Goal: Task Accomplishment & Management: Manage account settings

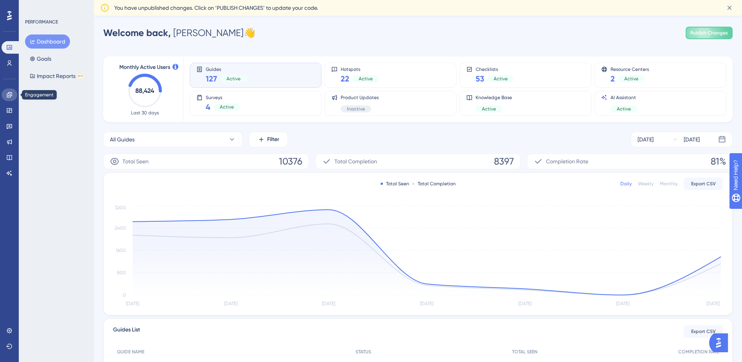
click at [12, 93] on icon at bounding box center [9, 95] width 6 height 6
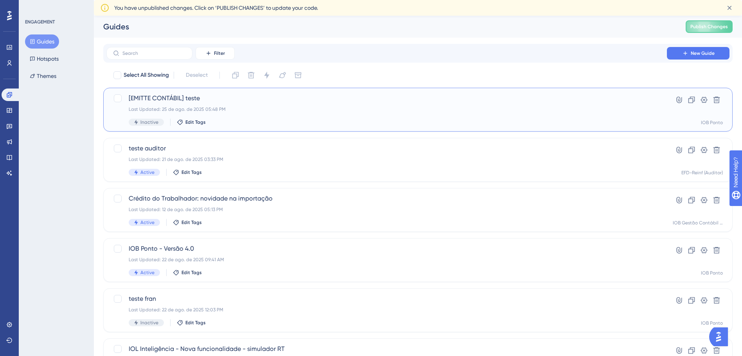
click at [247, 106] on div "[EMITTE CONTÁBIL] teste Last Updated: 25 de ago. de 2025 05:48 PM Inactive Edit…" at bounding box center [387, 110] width 516 height 32
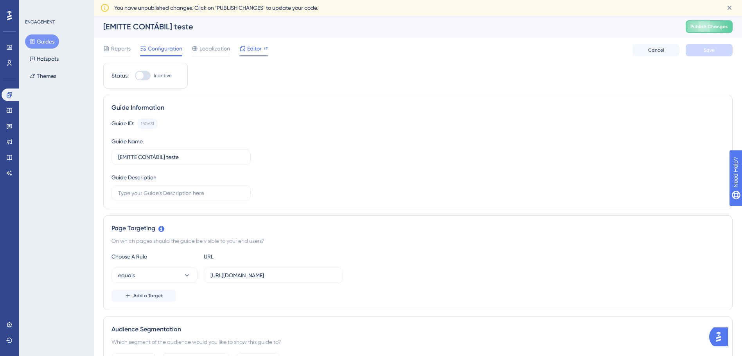
click at [254, 53] on span "Editor" at bounding box center [254, 48] width 14 height 9
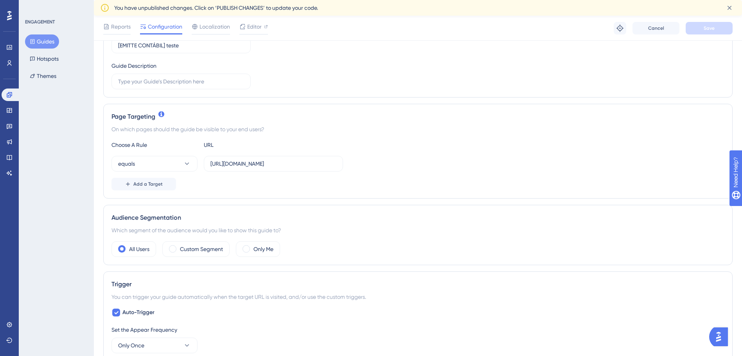
scroll to position [117, 0]
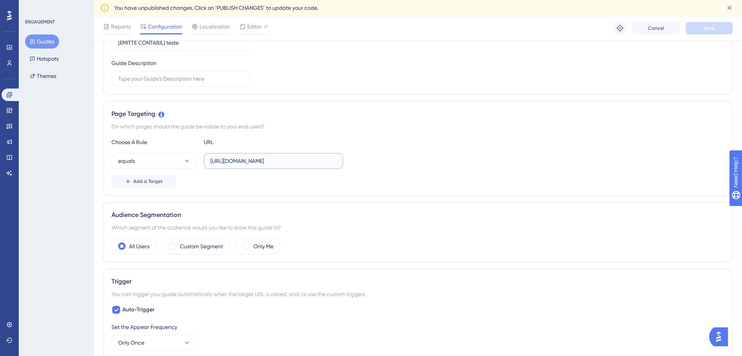
click at [294, 163] on input "[URL][DOMAIN_NAME]" at bounding box center [274, 161] width 126 height 9
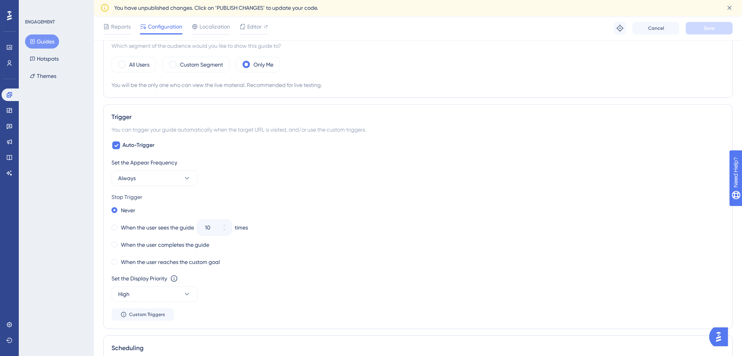
scroll to position [313, 0]
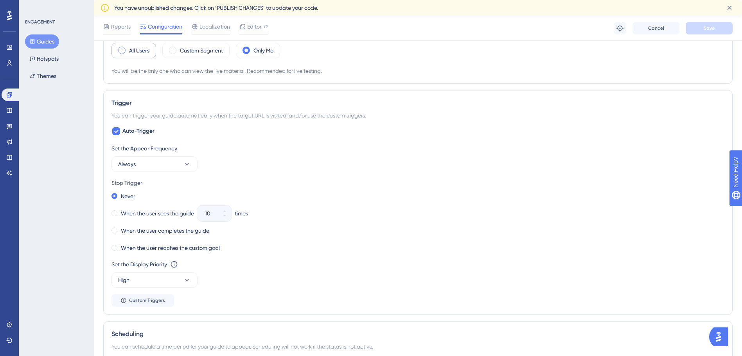
click at [124, 53] on span at bounding box center [121, 50] width 7 height 7
click at [128, 48] on input "radio" at bounding box center [128, 48] width 0 height 0
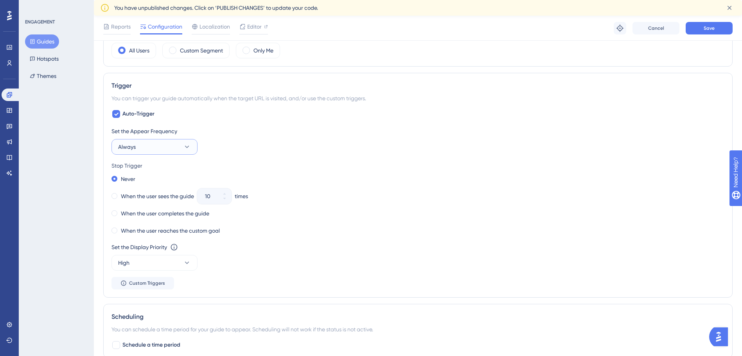
click at [154, 151] on button "Always" at bounding box center [155, 147] width 86 height 16
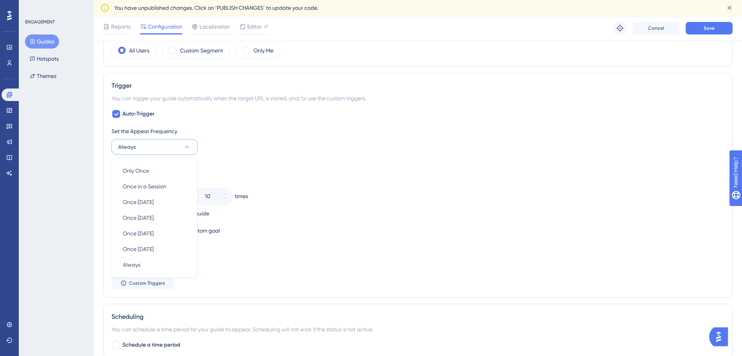
scroll to position [353, 0]
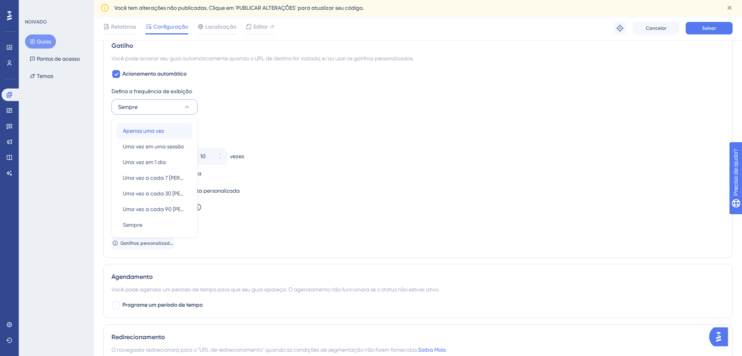
click at [158, 132] on span "Apenas uma vez" at bounding box center [143, 130] width 41 height 9
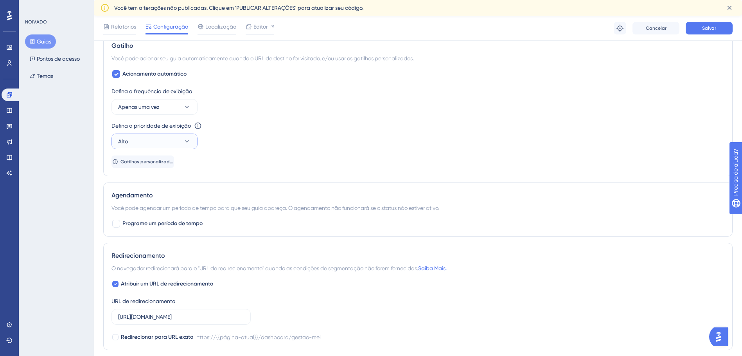
click at [162, 140] on button "Alto" at bounding box center [155, 141] width 86 height 16
click at [147, 212] on div "Sumo Sumo" at bounding box center [154, 212] width 63 height 16
drag, startPoint x: 249, startPoint y: 168, endPoint x: 253, endPoint y: 141, distance: 28.1
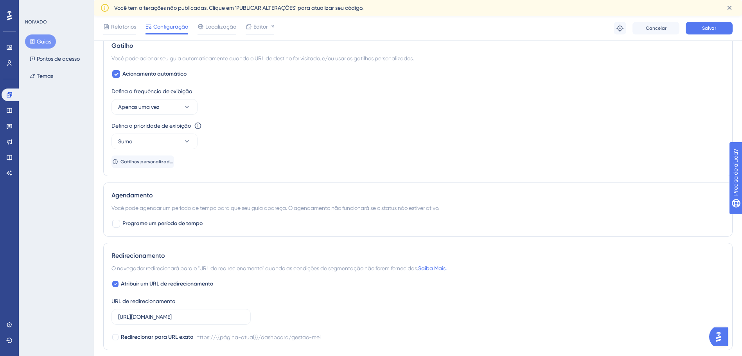
click at [68, 203] on div "NOIVADO Guias Pontos de acesso Temas" at bounding box center [56, 178] width 75 height 356
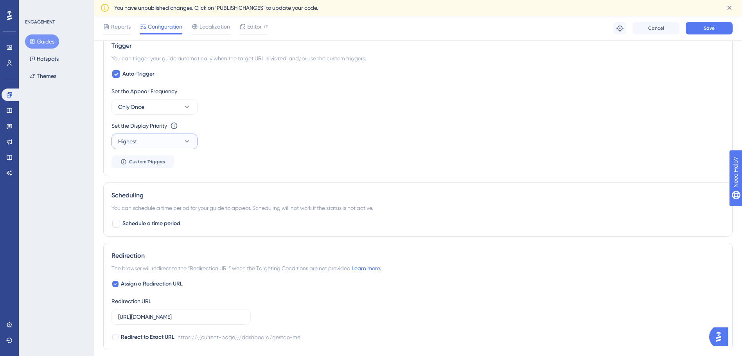
click at [175, 139] on button "Highest" at bounding box center [155, 141] width 86 height 16
click at [182, 139] on button "Highest" at bounding box center [155, 141] width 86 height 16
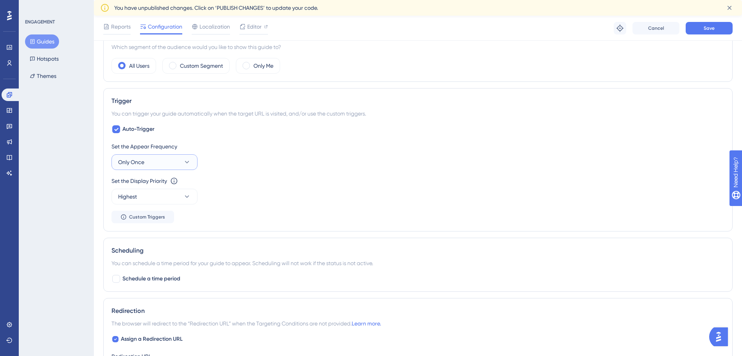
click at [188, 164] on icon at bounding box center [187, 162] width 8 height 8
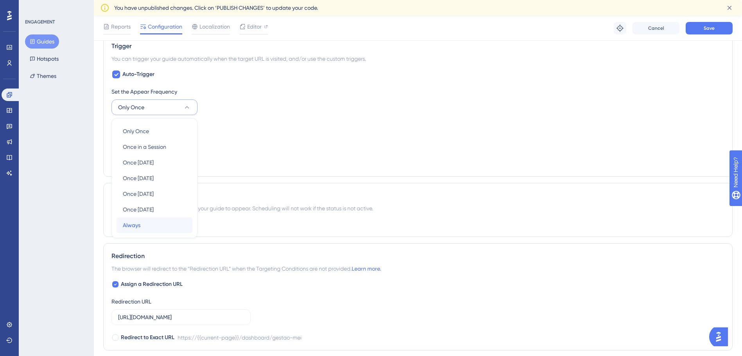
click at [162, 228] on div "Always Always" at bounding box center [154, 225] width 63 height 16
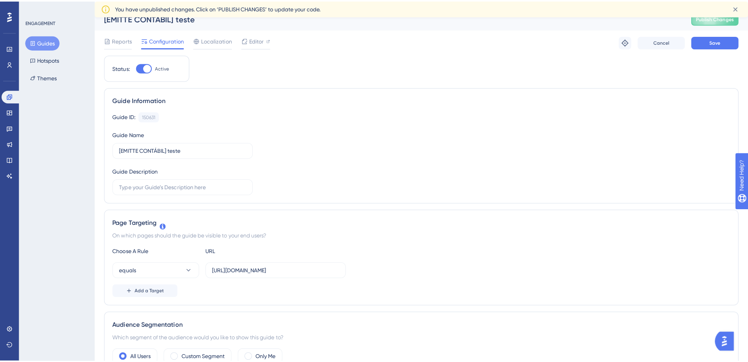
scroll to position [0, 0]
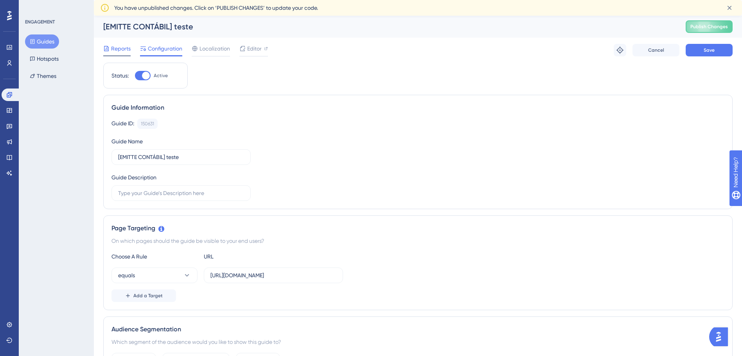
click at [117, 48] on span "Reports" at bounding box center [121, 48] width 20 height 9
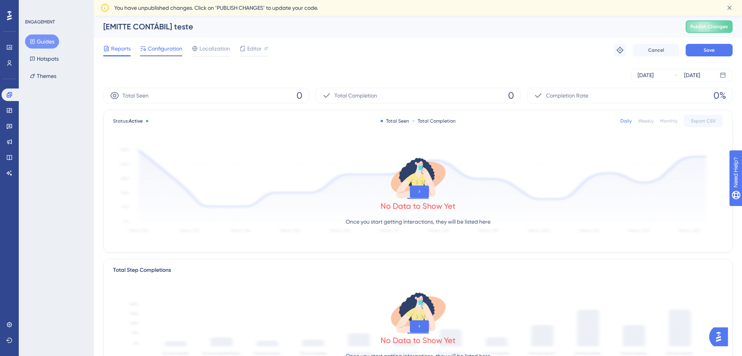
click at [155, 52] on span "Configuration" at bounding box center [165, 48] width 34 height 9
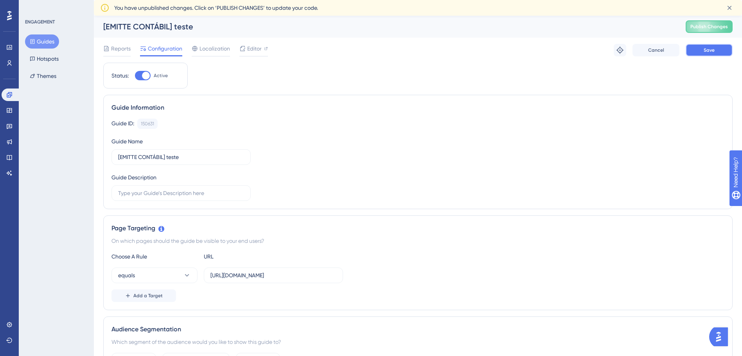
click at [719, 52] on button "Save" at bounding box center [709, 50] width 47 height 13
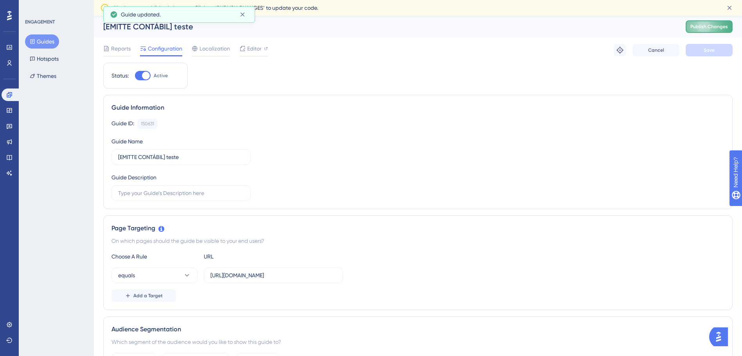
click at [713, 30] on button "Publish Changes" at bounding box center [709, 26] width 47 height 13
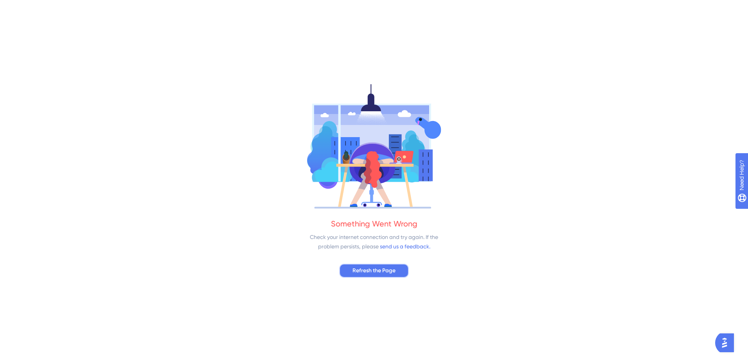
click at [380, 269] on span "Refresh the Page" at bounding box center [374, 270] width 43 height 9
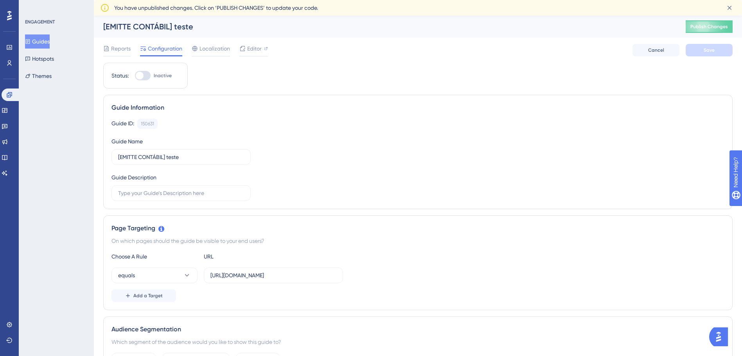
click at [142, 78] on div at bounding box center [140, 76] width 8 height 8
click at [135, 76] on input "Inactive" at bounding box center [135, 76] width 0 height 0
checkbox input "true"
click at [714, 50] on span "Save" at bounding box center [709, 50] width 11 height 6
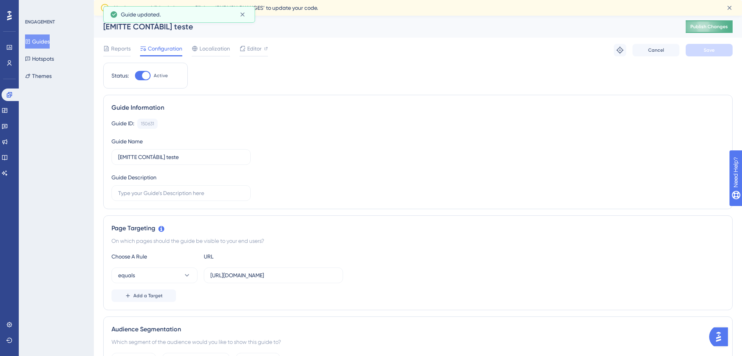
click at [706, 27] on span "Publish Changes" at bounding box center [710, 26] width 38 height 6
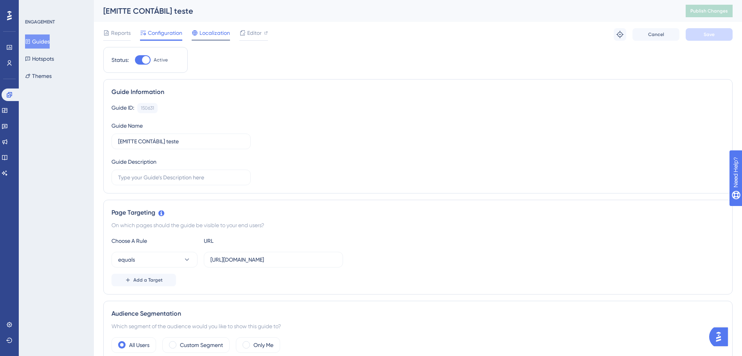
click at [219, 36] on span "Localization" at bounding box center [215, 32] width 31 height 9
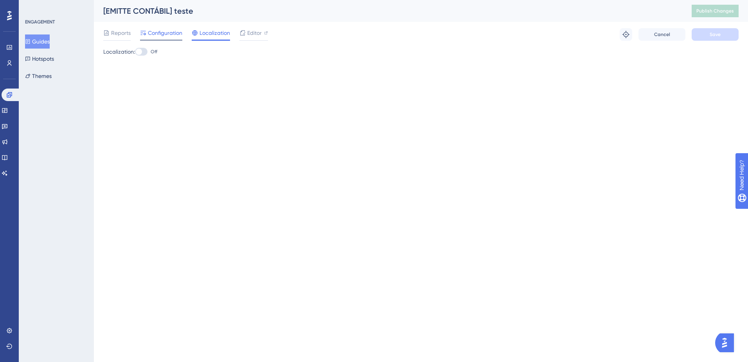
click at [172, 32] on span "Configuration" at bounding box center [165, 32] width 34 height 9
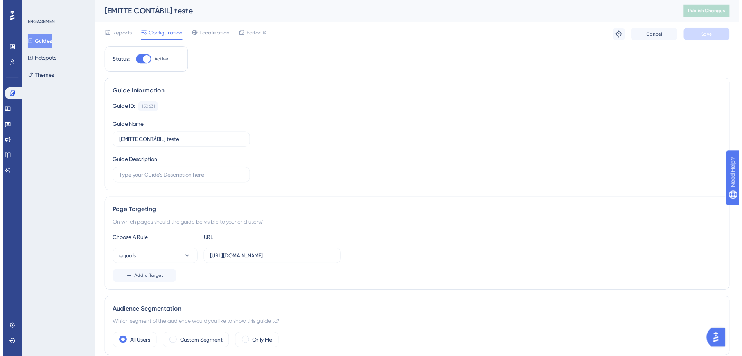
scroll to position [117, 0]
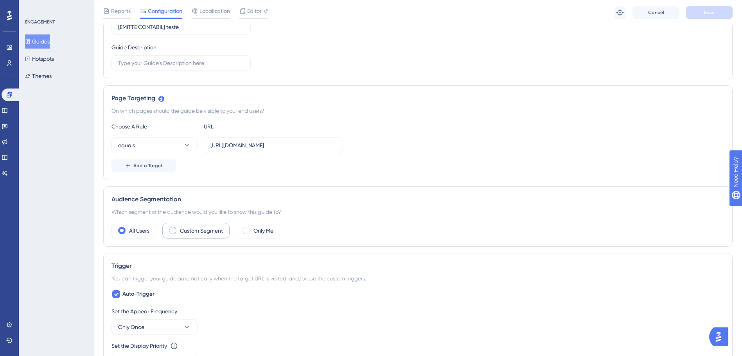
click at [171, 231] on span at bounding box center [172, 230] width 7 height 7
click at [179, 228] on input "radio" at bounding box center [179, 228] width 0 height 0
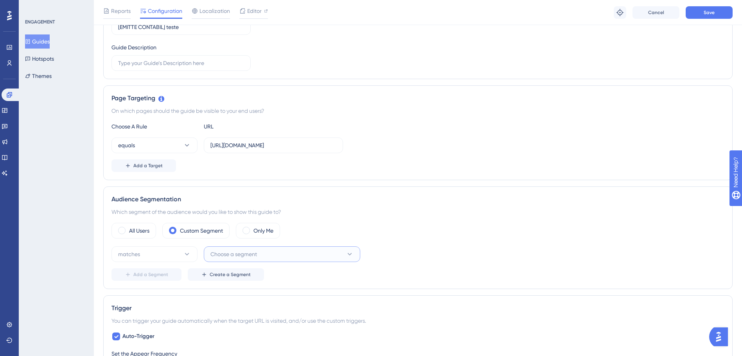
click at [252, 256] on span "Choose a segment" at bounding box center [234, 253] width 47 height 9
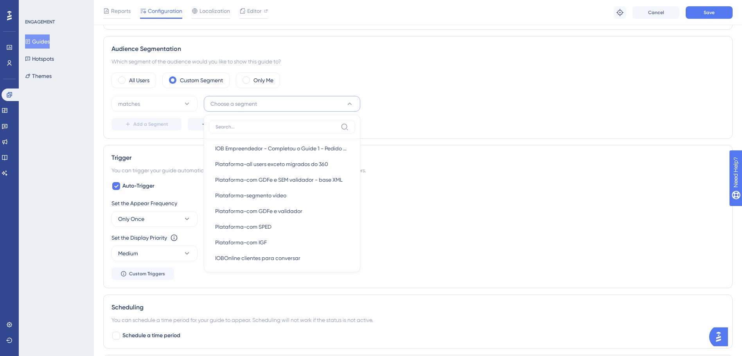
scroll to position [2387, 0]
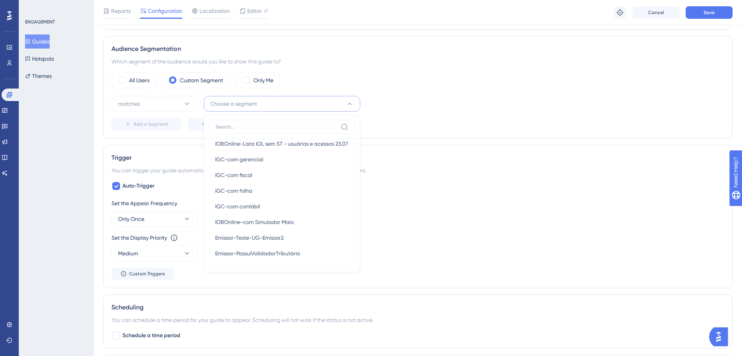
click at [74, 218] on div "ENGAGEMENT Guides Hotspots Themes" at bounding box center [56, 178] width 75 height 356
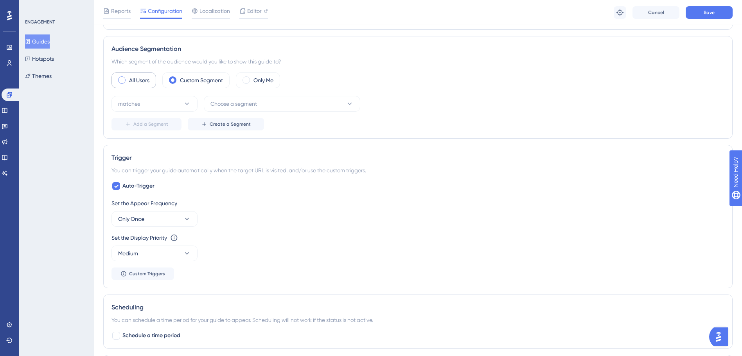
click at [137, 81] on label "All Users" at bounding box center [139, 80] width 20 height 9
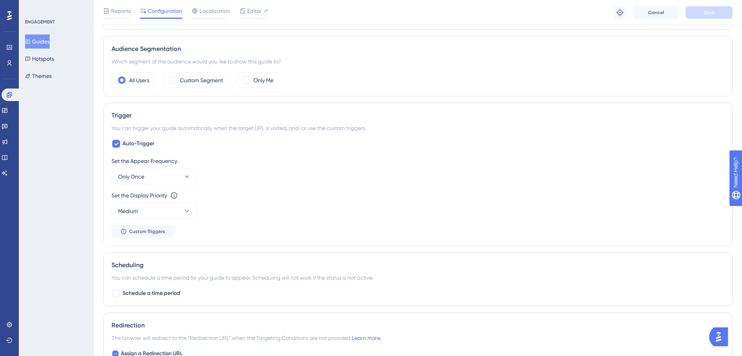
click at [247, 72] on div "Audience Segmentation Which segment of the audience would you like to show this…" at bounding box center [418, 66] width 630 height 60
click at [247, 77] on span at bounding box center [246, 79] width 7 height 7
click at [252, 77] on input "radio" at bounding box center [252, 77] width 0 height 0
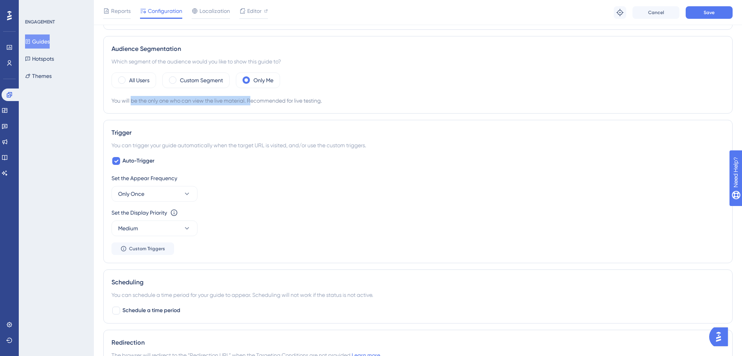
drag, startPoint x: 133, startPoint y: 99, endPoint x: 252, endPoint y: 104, distance: 119.1
click at [252, 104] on div "You will be the only one who can view the live material. Recommended for live t…" at bounding box center [418, 100] width 613 height 9
drag, startPoint x: 252, startPoint y: 104, endPoint x: 229, endPoint y: 103, distance: 22.7
click at [240, 104] on div "You will be the only one who can view the live material. Recommended for live t…" at bounding box center [418, 100] width 613 height 9
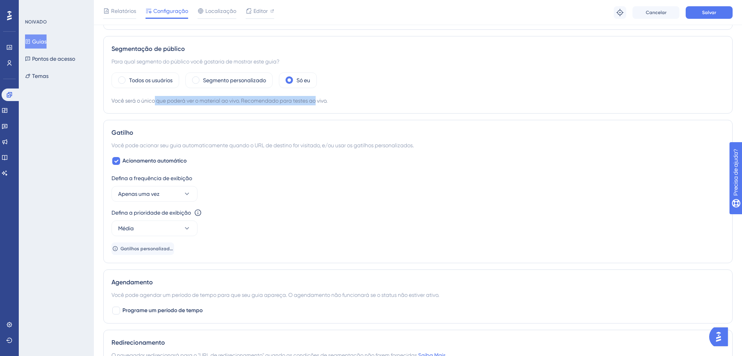
drag, startPoint x: 227, startPoint y: 104, endPoint x: 322, endPoint y: 101, distance: 95.5
click at [322, 101] on div "Você será o único que poderá ver o material ao vivo. Recomendado para testes ao…" at bounding box center [418, 100] width 613 height 9
drag, startPoint x: 322, startPoint y: 101, endPoint x: 279, endPoint y: 102, distance: 43.1
click at [279, 102] on div "Você será o único que poderá ver o material ao vivo. Recomendado para testes ao…" at bounding box center [418, 100] width 613 height 9
drag, startPoint x: 243, startPoint y: 98, endPoint x: 285, endPoint y: 101, distance: 42.4
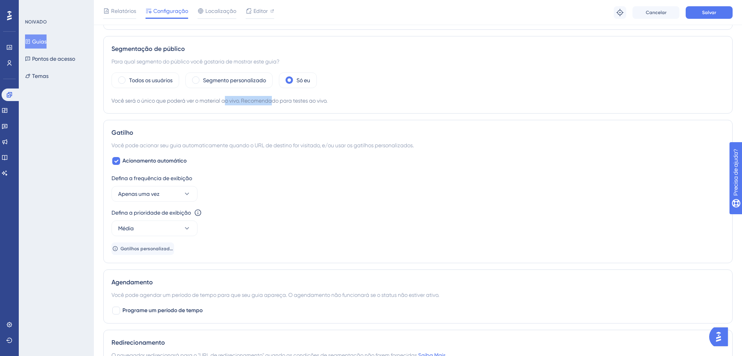
click at [284, 101] on div "Você será o único que poderá ver o material ao vivo. Recomendado para testes ao…" at bounding box center [418, 100] width 613 height 9
drag, startPoint x: 285, startPoint y: 101, endPoint x: 291, endPoint y: 119, distance: 18.2
click at [292, 119] on div "Status: Active Guide Information Guide ID: 150631 Copy Guide Name [EMITTE CONTÁ…" at bounding box center [418, 170] width 630 height 776
click at [113, 162] on div at bounding box center [116, 161] width 8 height 8
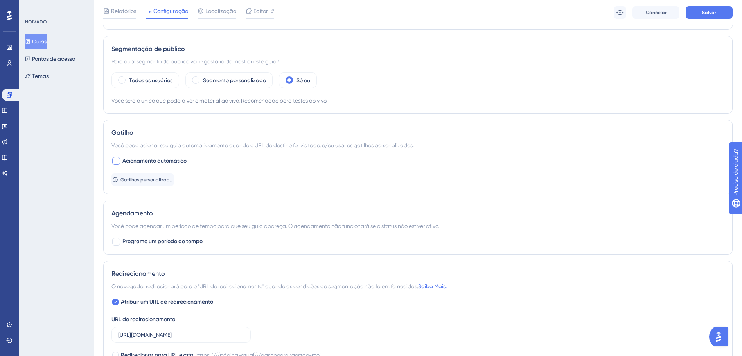
click at [114, 161] on div at bounding box center [116, 161] width 8 height 8
checkbox input "true"
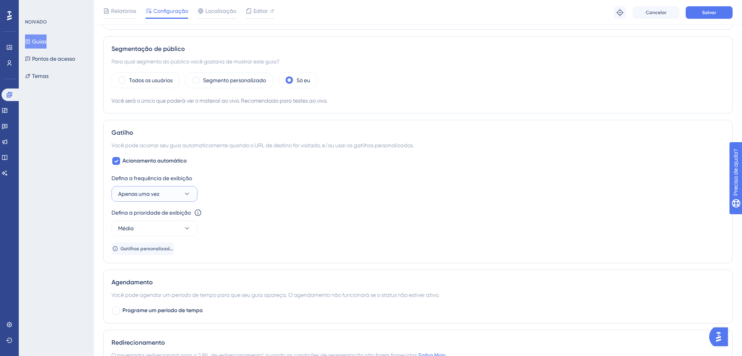
click at [170, 194] on button "Apenas uma vez" at bounding box center [155, 194] width 86 height 16
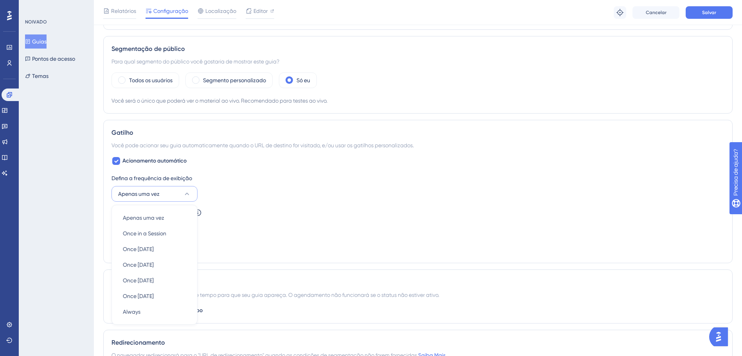
scroll to position [354, 0]
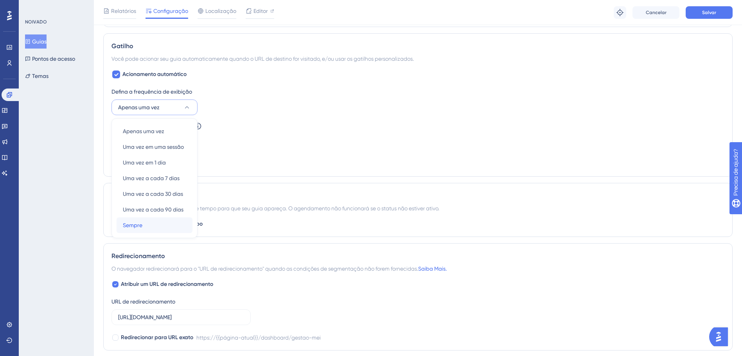
click at [146, 225] on div "Sempre Sempre" at bounding box center [154, 225] width 63 height 16
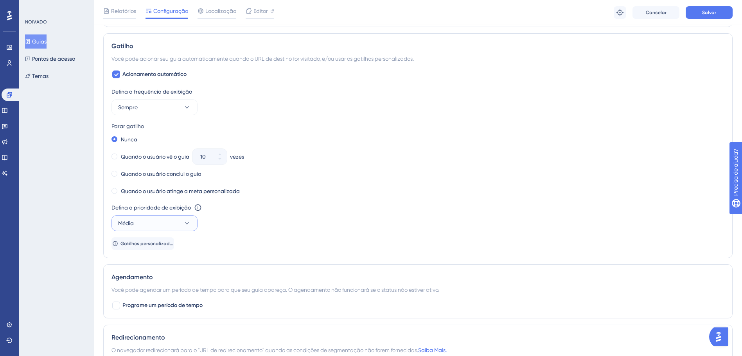
click at [182, 225] on button "Média" at bounding box center [155, 223] width 86 height 16
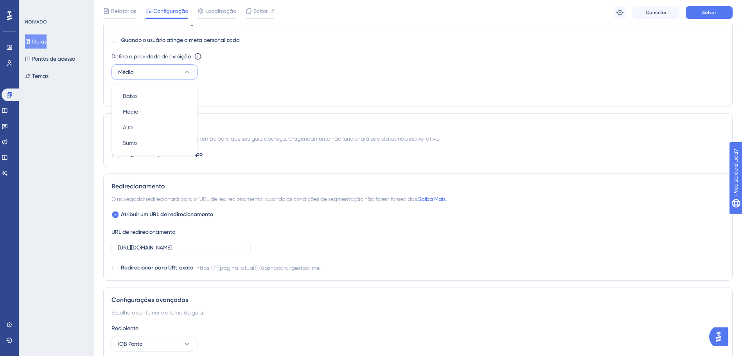
scroll to position [486, 0]
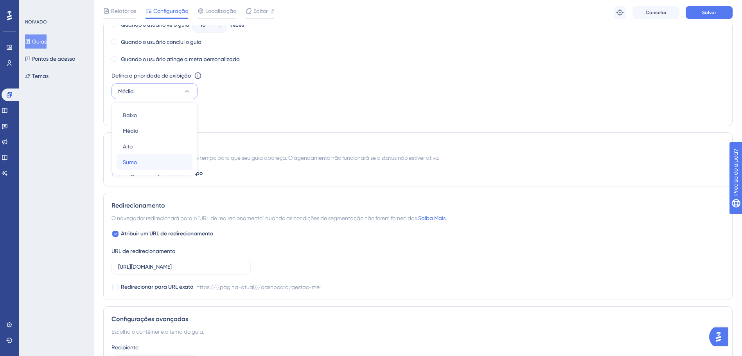
click at [148, 165] on div "Sumo Sumo" at bounding box center [154, 162] width 63 height 16
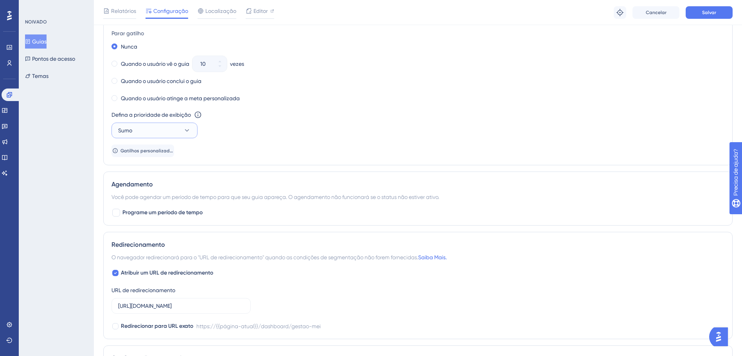
click at [173, 130] on button "Sumo" at bounding box center [155, 131] width 86 height 16
click at [165, 204] on div "Sumo Sumo" at bounding box center [154, 201] width 63 height 16
click at [181, 128] on button "Sumo" at bounding box center [155, 131] width 86 height 16
click at [148, 185] on div "Alto Alto" at bounding box center [154, 186] width 63 height 16
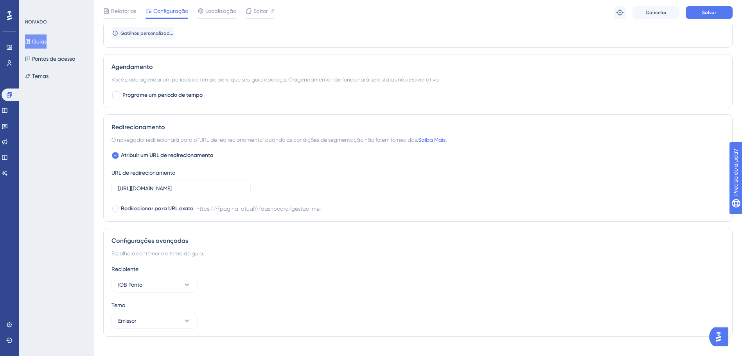
scroll to position [577, 0]
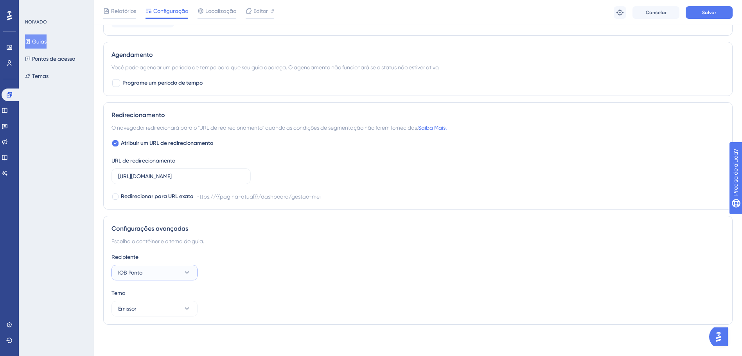
click at [186, 272] on icon at bounding box center [187, 272] width 8 height 8
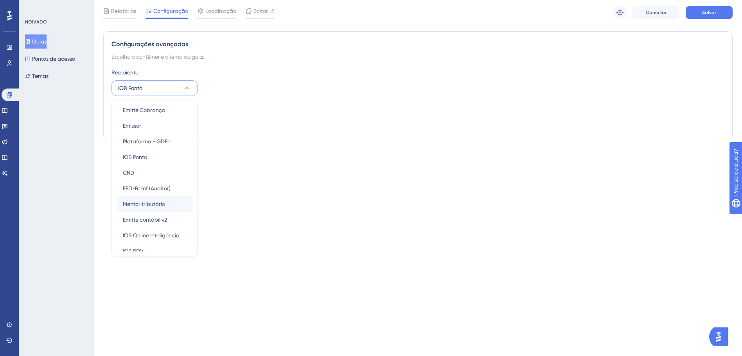
scroll to position [0, 0]
click at [159, 143] on div "Emissor Emissor" at bounding box center [154, 143] width 63 height 16
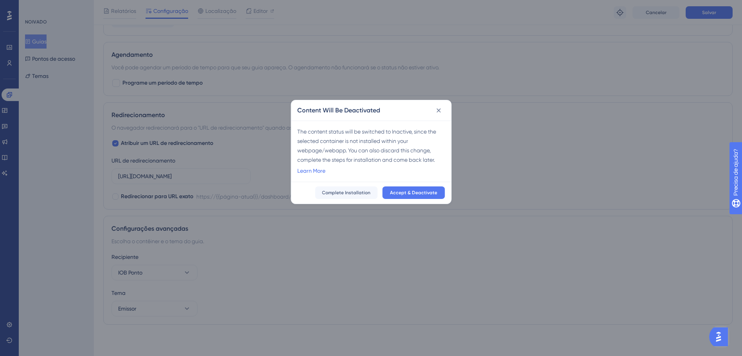
scroll to position [571, 0]
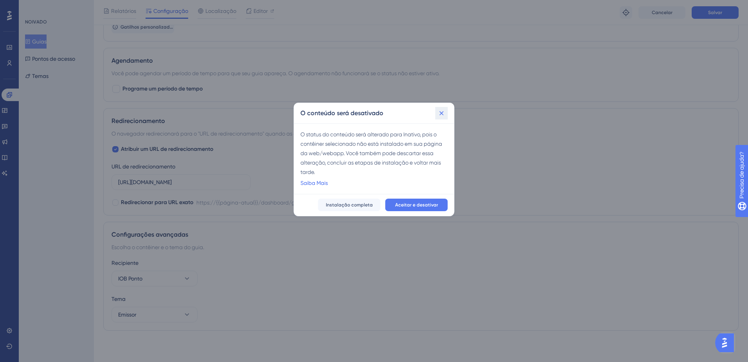
click at [441, 113] on icon at bounding box center [442, 113] width 4 height 4
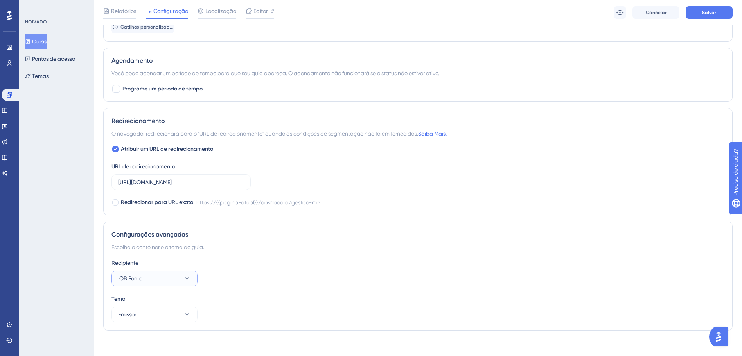
click at [180, 280] on button "IOB Ponto" at bounding box center [155, 278] width 86 height 16
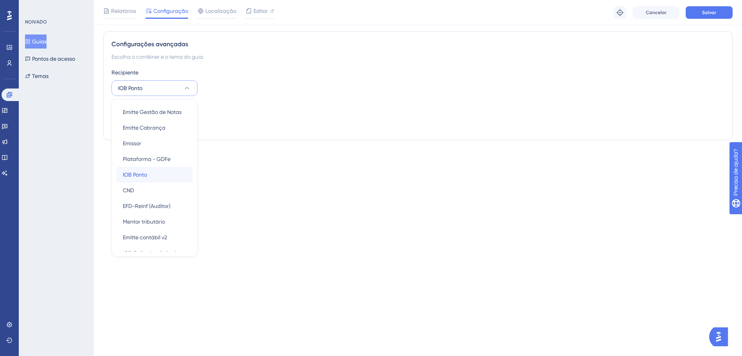
click at [166, 182] on div "IOB Ponto IOB Ponto" at bounding box center [154, 175] width 63 height 16
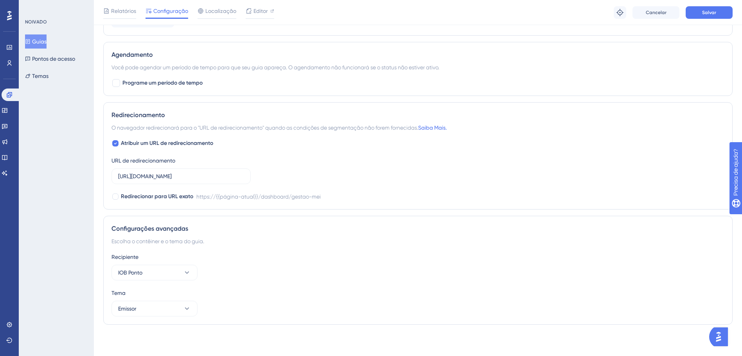
scroll to position [577, 0]
click at [177, 306] on button "Emissor" at bounding box center [155, 309] width 86 height 16
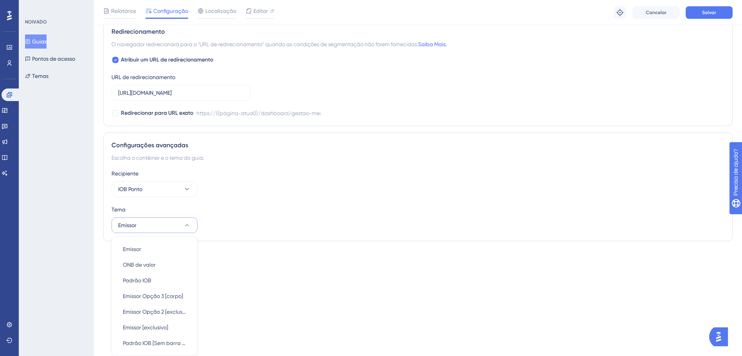
click at [0, 0] on div "Desempenho Usuários Noivado Widgets Realimentação Atualizações de produtos Base…" at bounding box center [0, 0] width 0 height 0
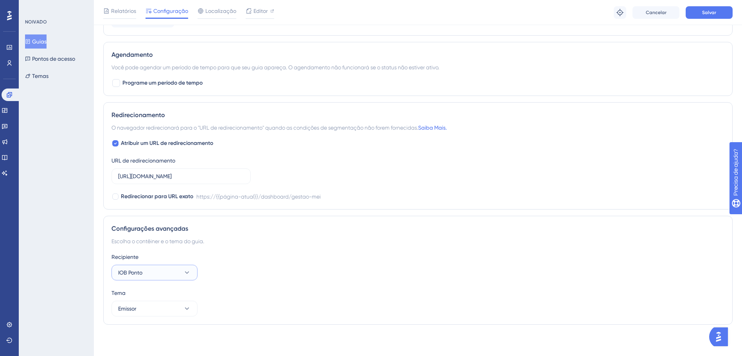
click at [188, 275] on icon at bounding box center [187, 272] width 8 height 8
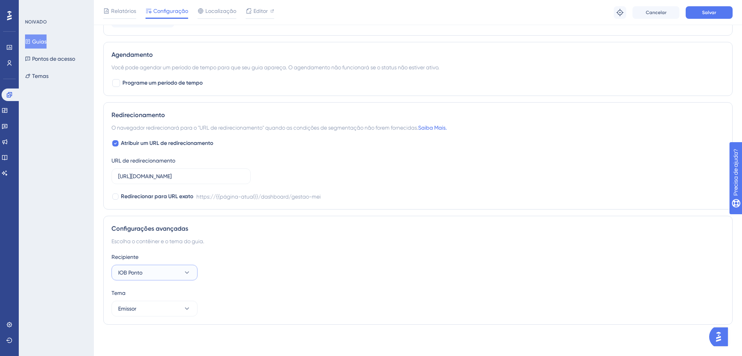
click at [194, 273] on button "IOB Ponto" at bounding box center [155, 273] width 86 height 16
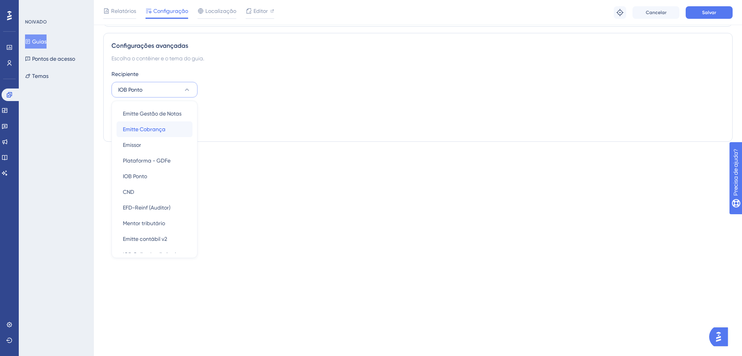
click at [166, 129] on div "Emitte Cobrança Emitte Cobrança" at bounding box center [154, 129] width 63 height 16
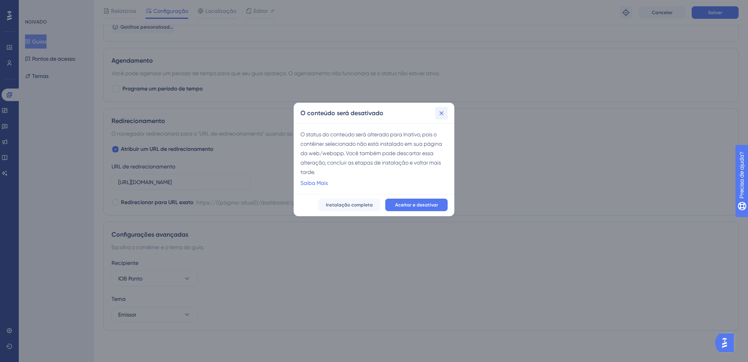
click at [444, 115] on icon at bounding box center [442, 113] width 8 height 8
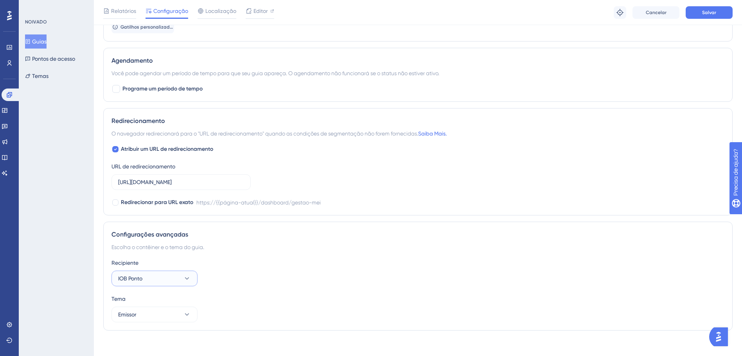
click at [165, 279] on button "IOB Ponto" at bounding box center [155, 278] width 86 height 16
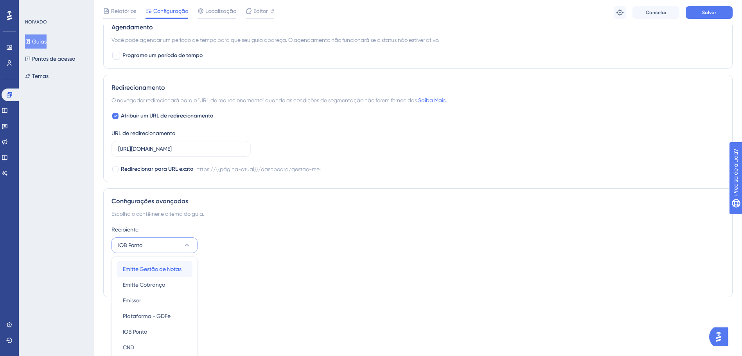
click at [162, 269] on span "Emitte Gestão de Notas" at bounding box center [152, 268] width 59 height 9
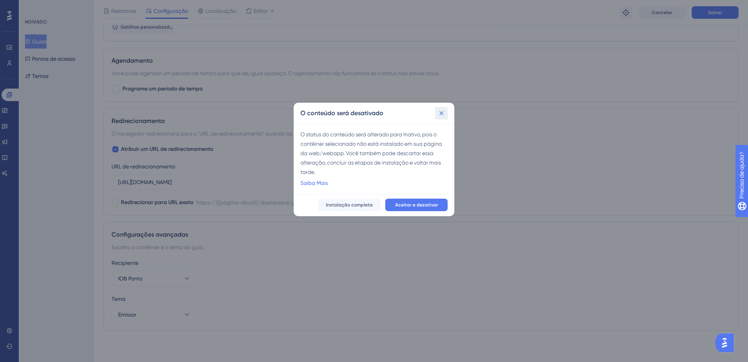
click at [444, 114] on icon at bounding box center [442, 113] width 8 height 8
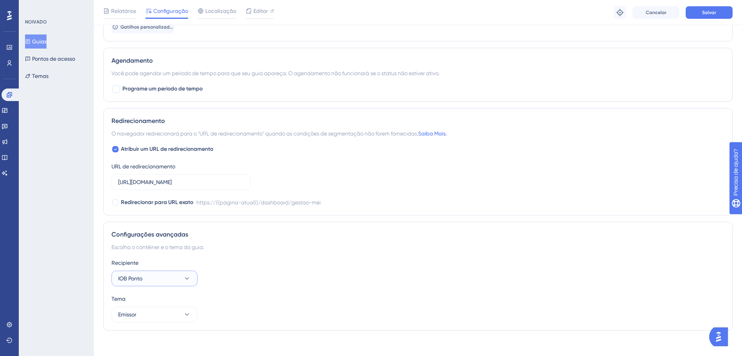
click at [149, 276] on button "IOB Ponto" at bounding box center [155, 278] width 86 height 16
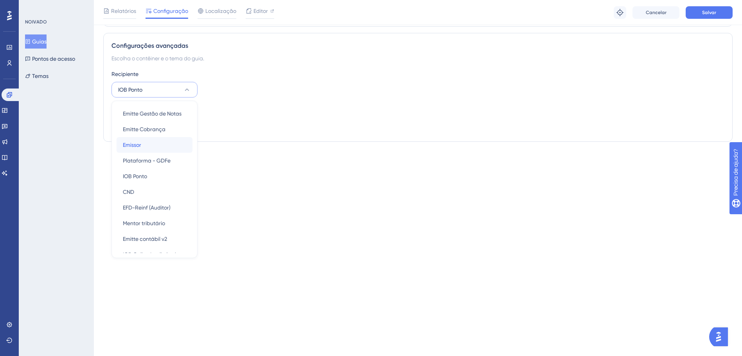
click at [153, 147] on div "Emissor Emissor" at bounding box center [154, 145] width 63 height 16
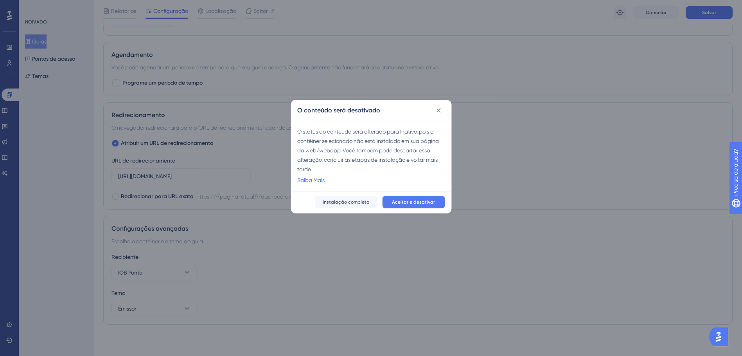
scroll to position [571, 0]
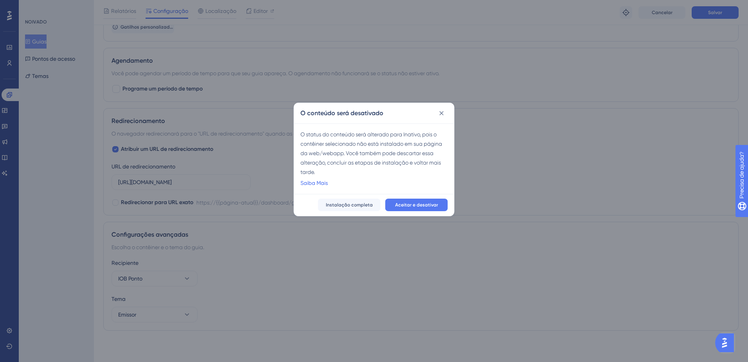
click at [258, 236] on div "O conteúdo será desativado O status do conteúdo será alterado para Inativo, poi…" at bounding box center [374, 181] width 748 height 362
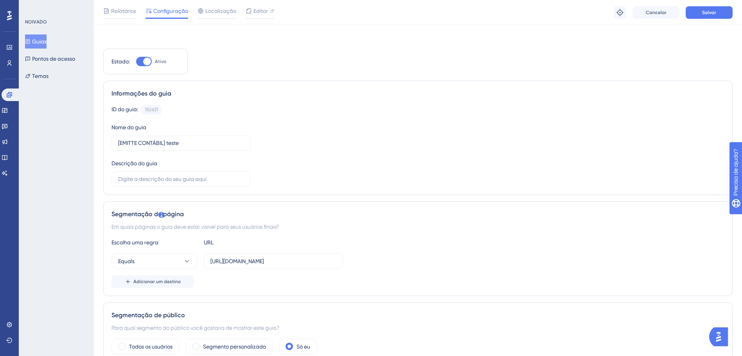
scroll to position [0, 0]
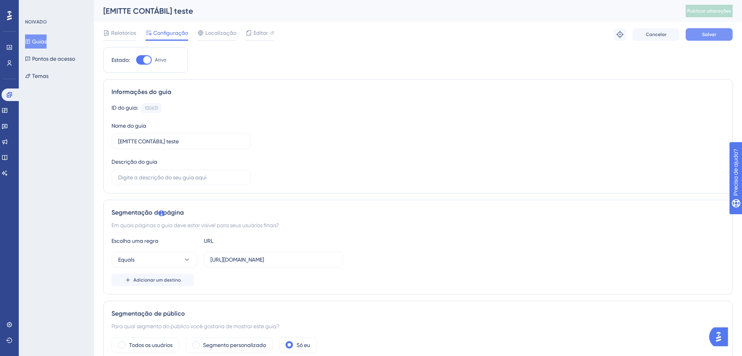
click at [701, 34] on button "Salvar" at bounding box center [709, 34] width 47 height 13
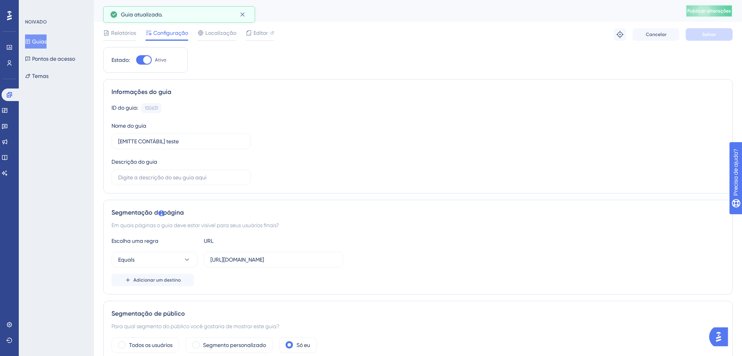
click at [721, 9] on span "Publicar alterações" at bounding box center [710, 11] width 44 height 6
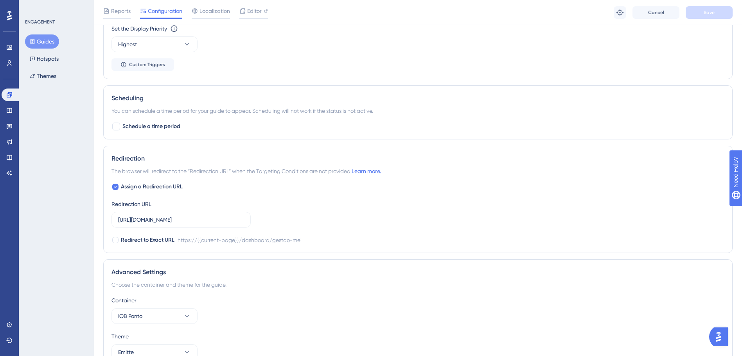
scroll to position [559, 0]
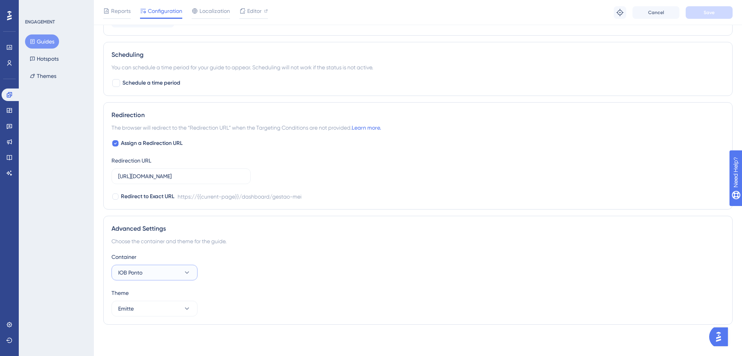
click at [173, 269] on button "IOB Ponto" at bounding box center [155, 273] width 86 height 16
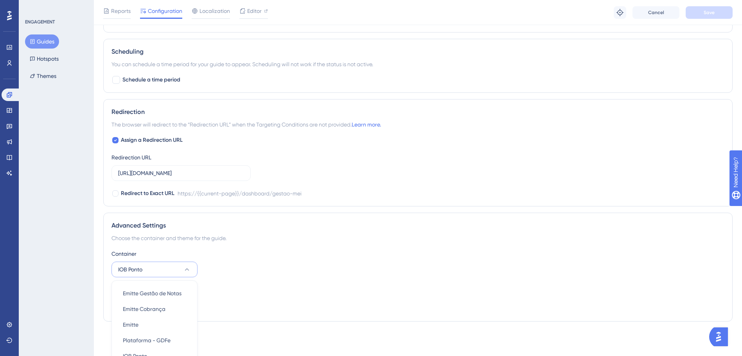
scroll to position [665, 0]
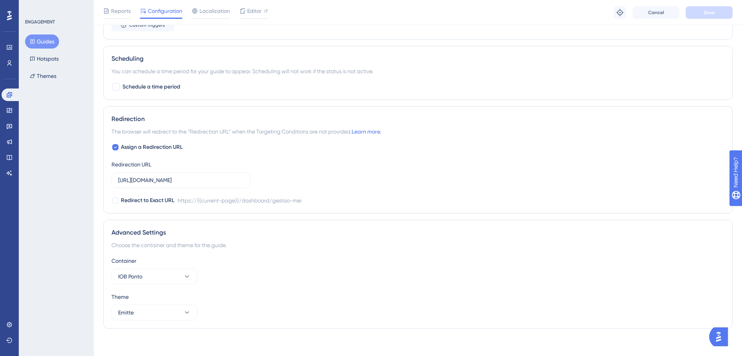
scroll to position [559, 0]
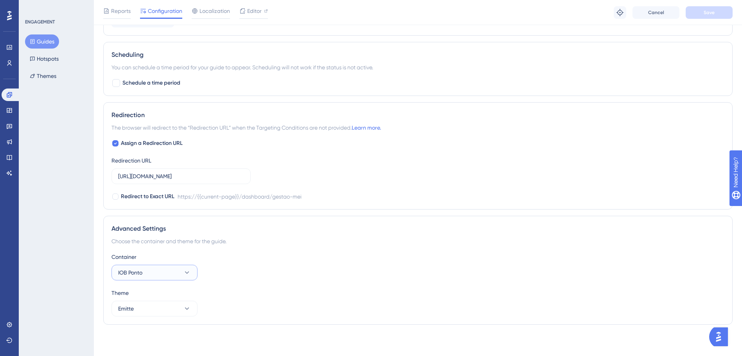
click at [185, 274] on icon at bounding box center [187, 272] width 8 height 8
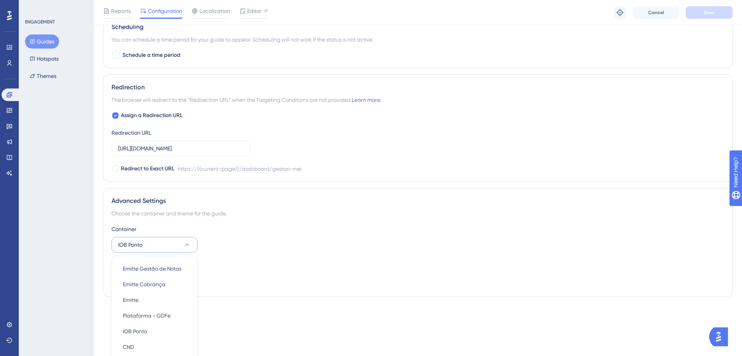
click at [242, 292] on div "Advanced Settings Choose the container and theme for the guide. Container IOB P…" at bounding box center [418, 242] width 630 height 109
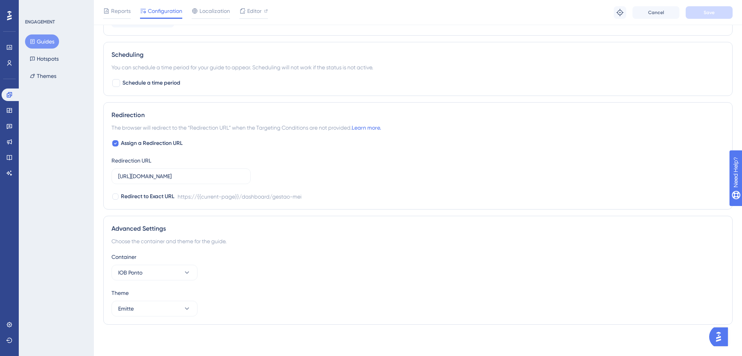
click at [390, 241] on div "Choose the container and theme for the guide." at bounding box center [418, 240] width 613 height 9
click at [187, 273] on icon at bounding box center [187, 272] width 4 height 2
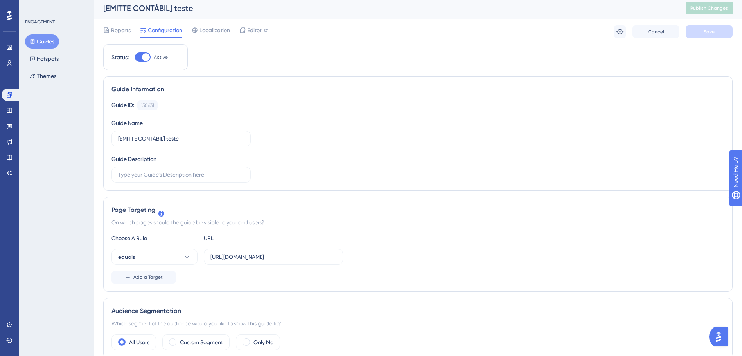
scroll to position [0, 0]
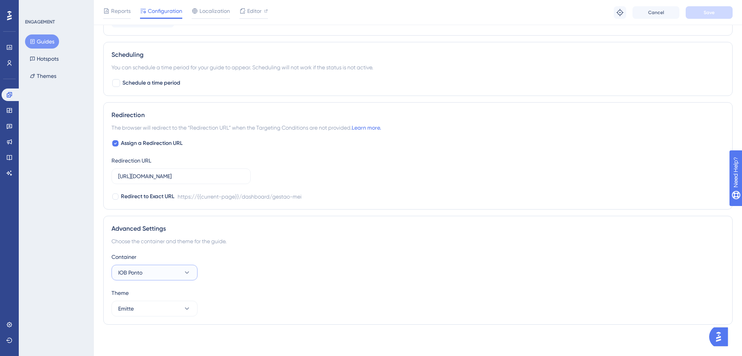
click at [185, 270] on icon at bounding box center [187, 272] width 8 height 8
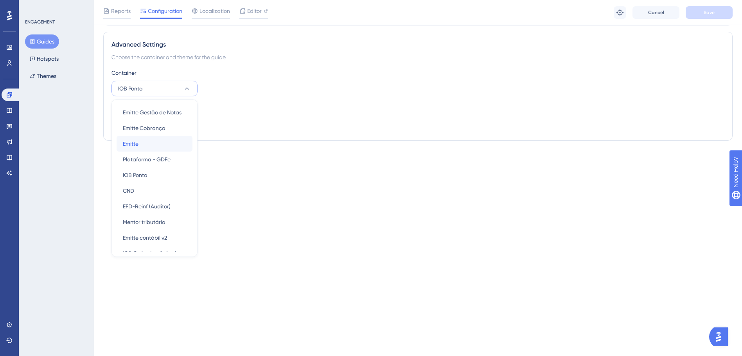
click at [164, 142] on div "Emitte Emitte" at bounding box center [154, 144] width 63 height 16
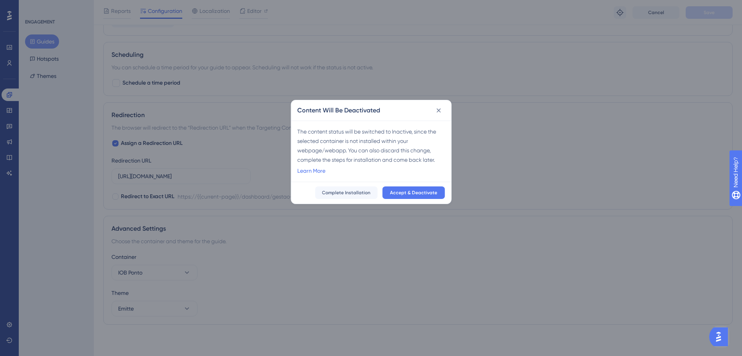
scroll to position [553, 0]
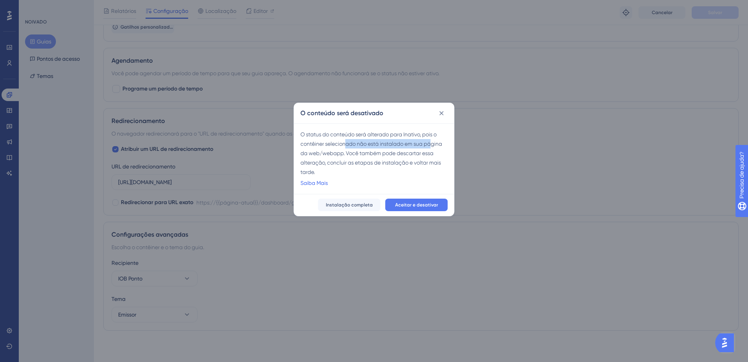
drag, startPoint x: 347, startPoint y: 140, endPoint x: 431, endPoint y: 144, distance: 84.2
click at [431, 144] on div "O status do conteúdo será alterado para Inativo, pois o contêiner selecionado n…" at bounding box center [375, 153] width 148 height 47
drag, startPoint x: 306, startPoint y: 153, endPoint x: 432, endPoint y: 153, distance: 126.0
click at [432, 153] on div "O status do conteúdo será alterado para Inativo, pois o contêiner selecionado n…" at bounding box center [375, 153] width 148 height 47
drag, startPoint x: 432, startPoint y: 153, endPoint x: 387, endPoint y: 164, distance: 46.5
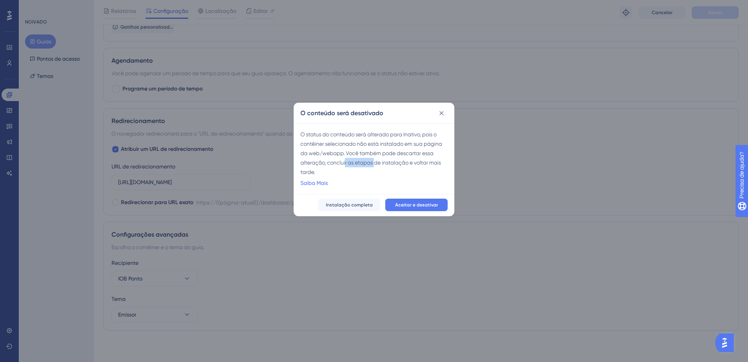
click at [387, 164] on div "O status do conteúdo será alterado para Inativo, pois o contêiner selecionado n…" at bounding box center [375, 153] width 148 height 47
drag, startPoint x: 387, startPoint y: 164, endPoint x: 398, endPoint y: 179, distance: 18.7
click at [398, 179] on div "Saiba Mais" at bounding box center [375, 182] width 148 height 11
click at [323, 184] on link "Saiba Mais" at bounding box center [314, 182] width 27 height 9
click at [415, 205] on span "Aceitar e desativar" at bounding box center [416, 205] width 43 height 6
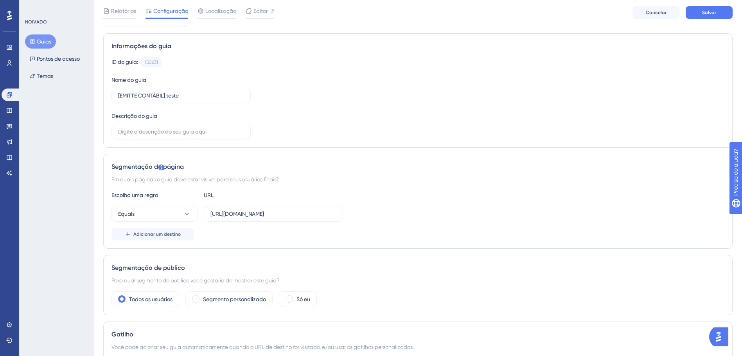
scroll to position [0, 0]
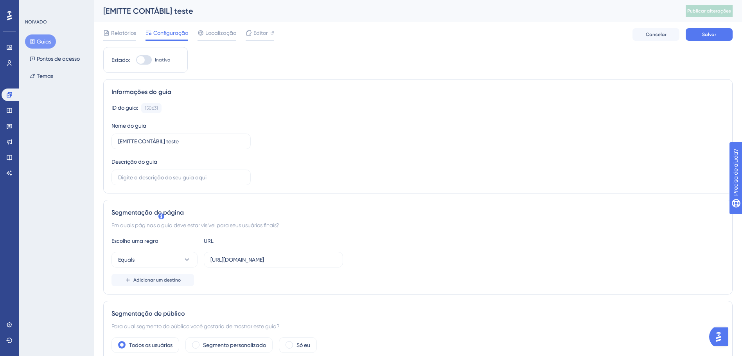
click at [141, 57] on div at bounding box center [141, 60] width 8 height 8
click at [136, 60] on input "Inativo" at bounding box center [136, 60] width 0 height 0
checkbox input "false"
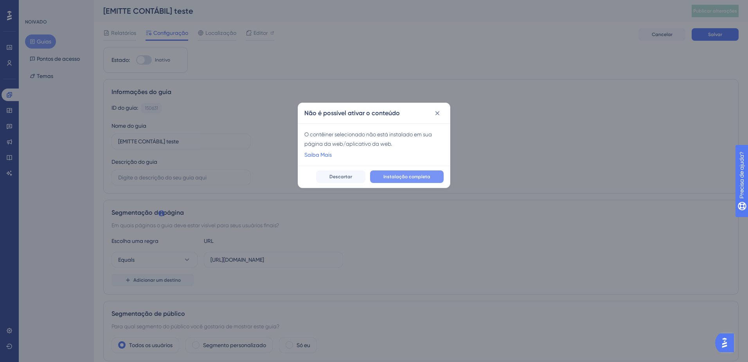
click at [405, 178] on span "Instalação completa" at bounding box center [407, 176] width 47 height 6
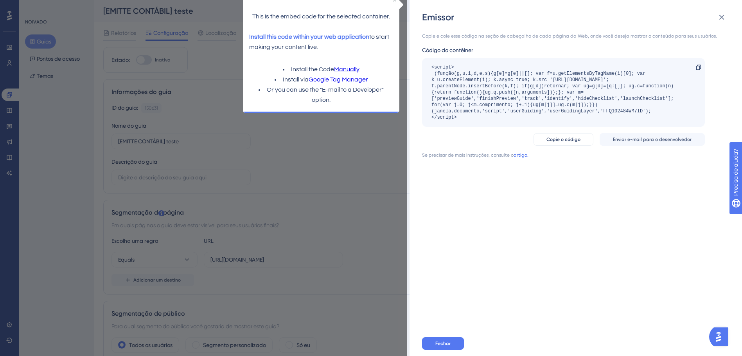
click at [366, 184] on div "Emissor Copie e cole esse código na seção de cabeçalho de cada página da Web, o…" at bounding box center [371, 178] width 742 height 356
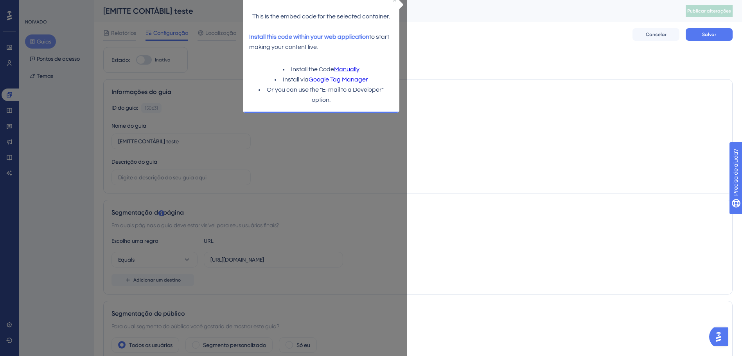
click at [341, 176] on div "ID do guia: 150631 Copiar Nome do guia [EMITTE CONTÁBIL] teste Descrição do guia" at bounding box center [418, 144] width 613 height 82
drag, startPoint x: 355, startPoint y: 162, endPoint x: 315, endPoint y: 138, distance: 46.4
click at [355, 162] on div "ID do guia: 150631 Copiar Nome do guia [EMITTE CONTÁBIL] teste Descrição do guia" at bounding box center [418, 144] width 613 height 82
click at [651, 35] on span "Cancelar" at bounding box center [656, 34] width 21 height 6
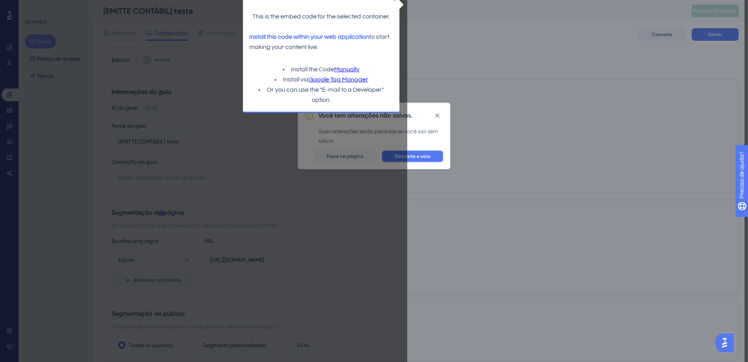
click at [399, 154] on span "Descarte e saia" at bounding box center [413, 156] width 36 height 6
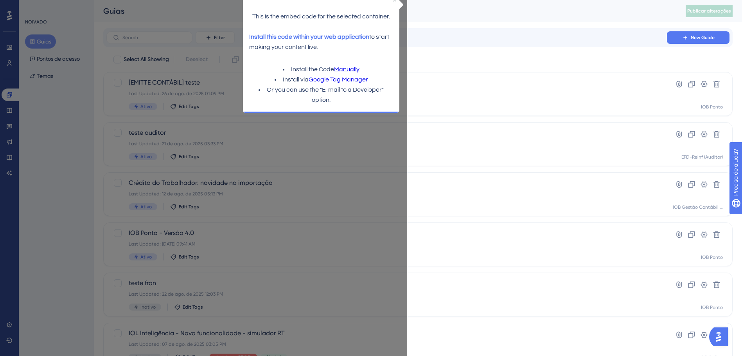
click at [395, 0] on icon "Close Preview" at bounding box center [394, -1] width 3 height 3
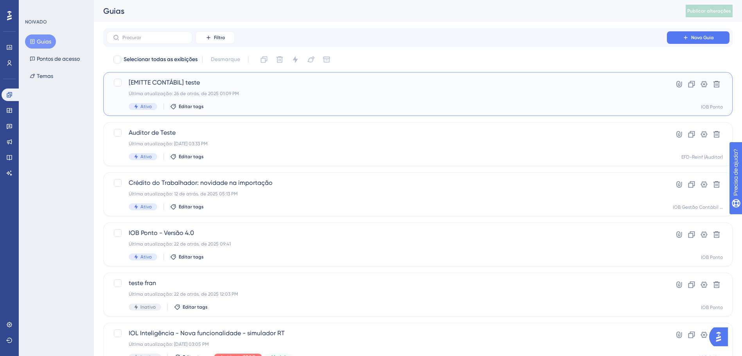
click at [235, 88] on div "[EMITTE CONTÁBIL] teste Última atualização: 26 de atrás. de 2025 01:09 PM Ativo…" at bounding box center [387, 94] width 516 height 32
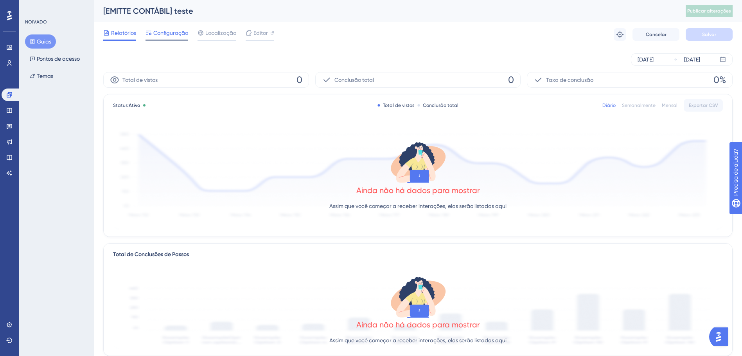
click at [169, 32] on span "Configuração" at bounding box center [170, 32] width 35 height 9
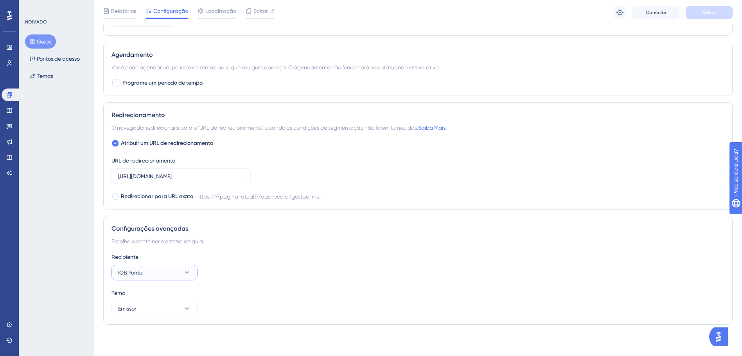
click at [190, 272] on icon at bounding box center [187, 272] width 8 height 8
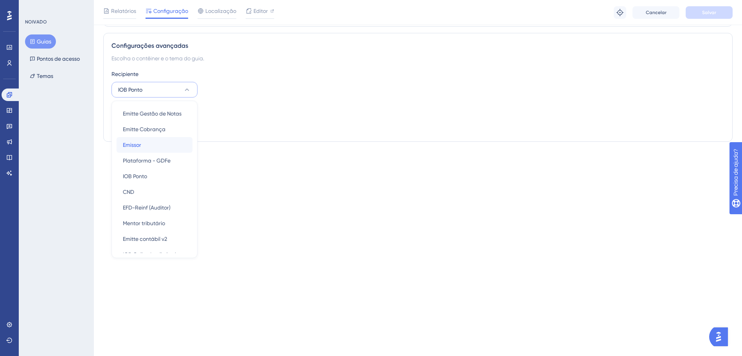
click at [155, 148] on div "Emissor Emissor" at bounding box center [154, 145] width 63 height 16
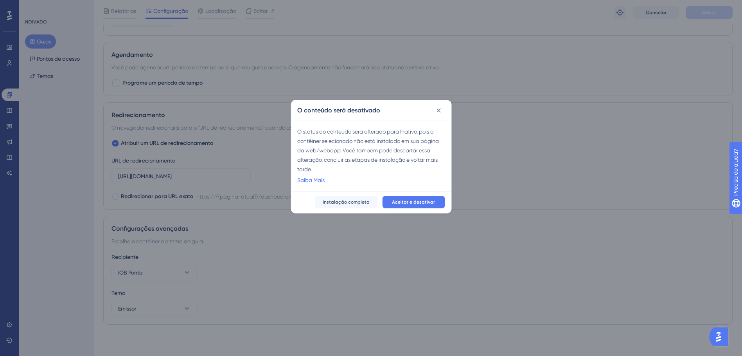
scroll to position [553, 0]
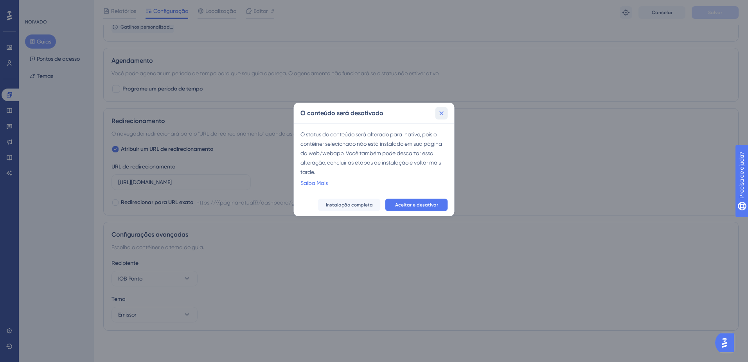
click at [442, 114] on icon at bounding box center [442, 113] width 8 height 8
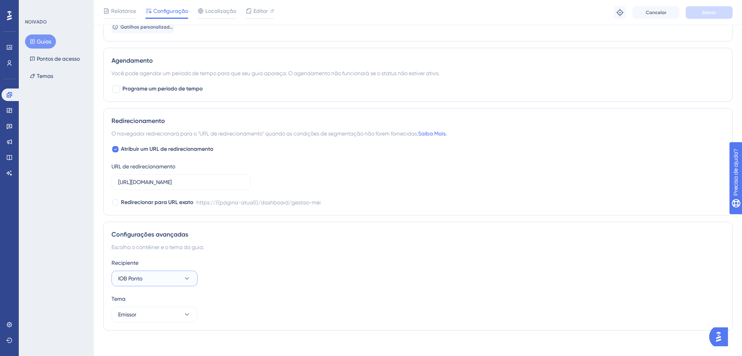
click at [188, 281] on icon at bounding box center [187, 278] width 8 height 8
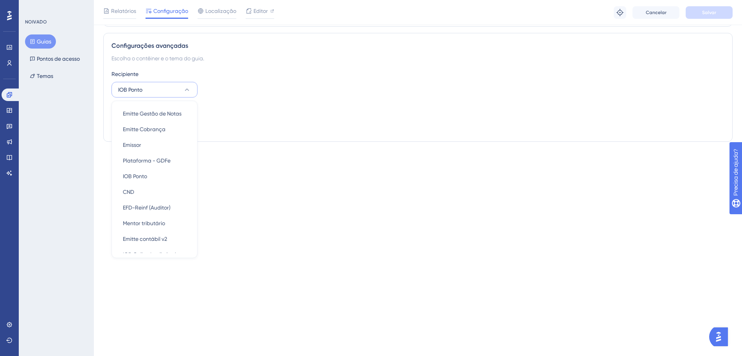
drag, startPoint x: 250, startPoint y: 267, endPoint x: 536, endPoint y: 249, distance: 286.6
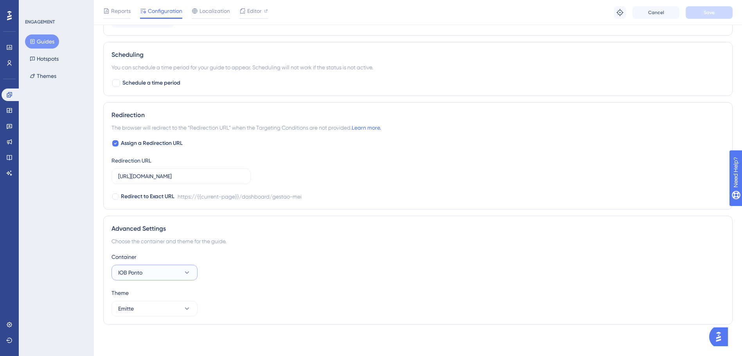
click at [180, 271] on button "IOB Ponto" at bounding box center [155, 273] width 86 height 16
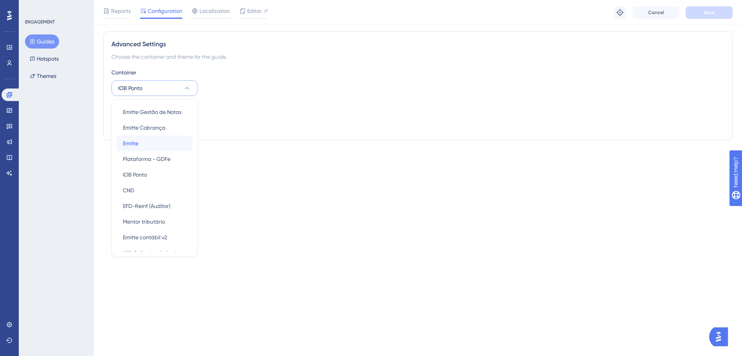
click at [150, 141] on div "Emitte Emitte" at bounding box center [154, 143] width 63 height 16
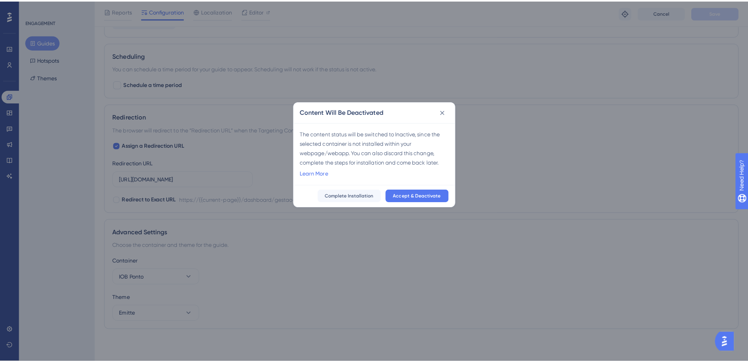
scroll to position [553, 0]
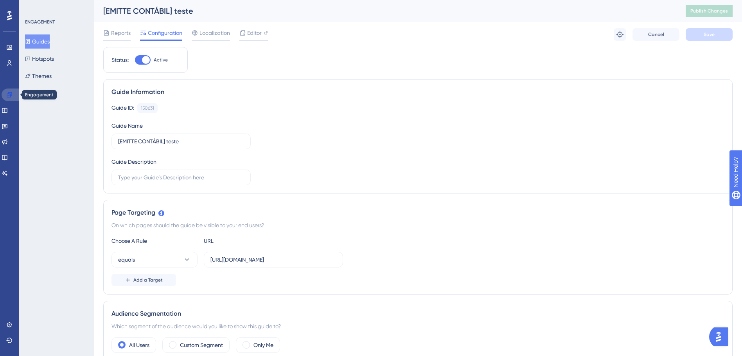
click at [4, 96] on link at bounding box center [11, 94] width 19 height 13
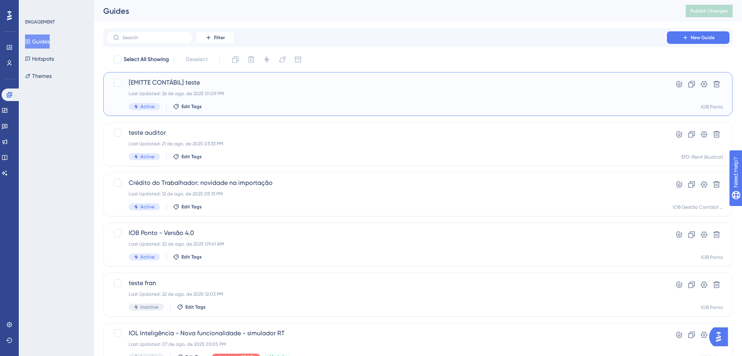
click at [219, 84] on span "[EMITTE CONTÁBIL] teste" at bounding box center [387, 82] width 516 height 9
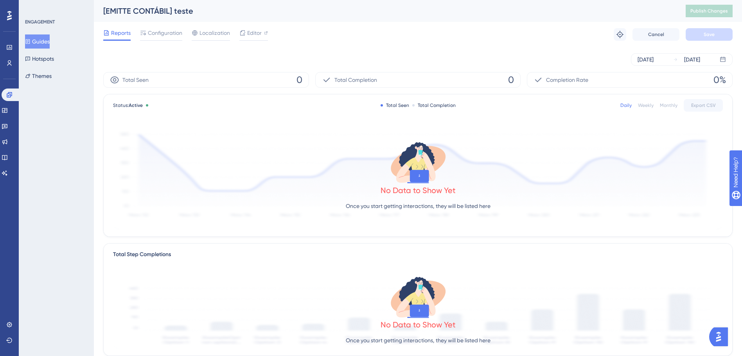
click at [166, 28] on div "Reports Configuration Localization Editor Troubleshoot Cancel Save" at bounding box center [418, 34] width 630 height 25
click at [166, 30] on span "Configuration" at bounding box center [165, 32] width 34 height 9
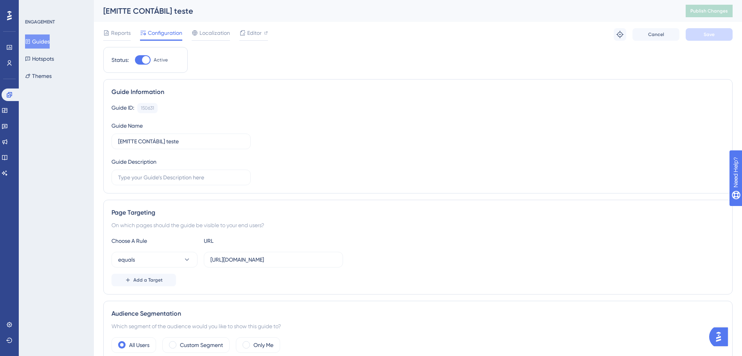
click at [138, 62] on div at bounding box center [143, 59] width 16 height 9
click at [135, 60] on input "Active" at bounding box center [135, 60] width 0 height 0
checkbox input "false"
click at [701, 35] on button "Save" at bounding box center [709, 34] width 47 height 13
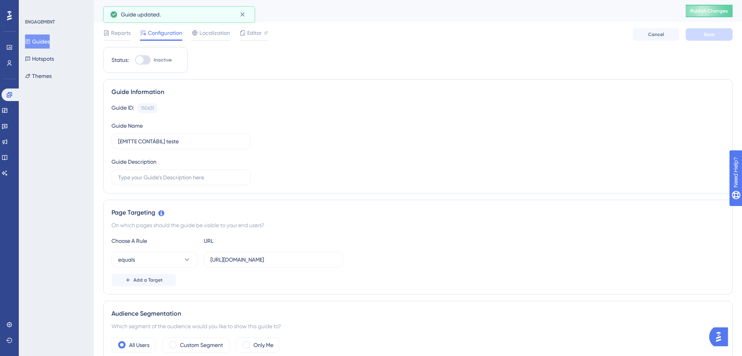
click at [42, 41] on button "Guides" at bounding box center [37, 41] width 25 height 14
